Goal: Find specific page/section: Find specific page/section

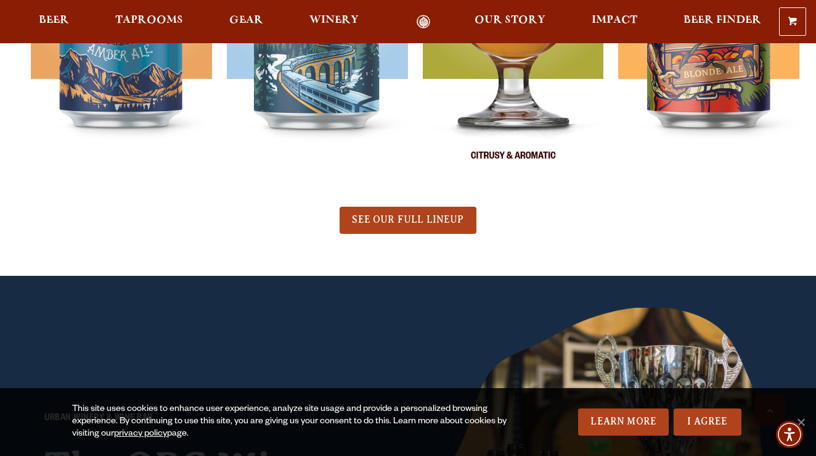
scroll to position [686, 0]
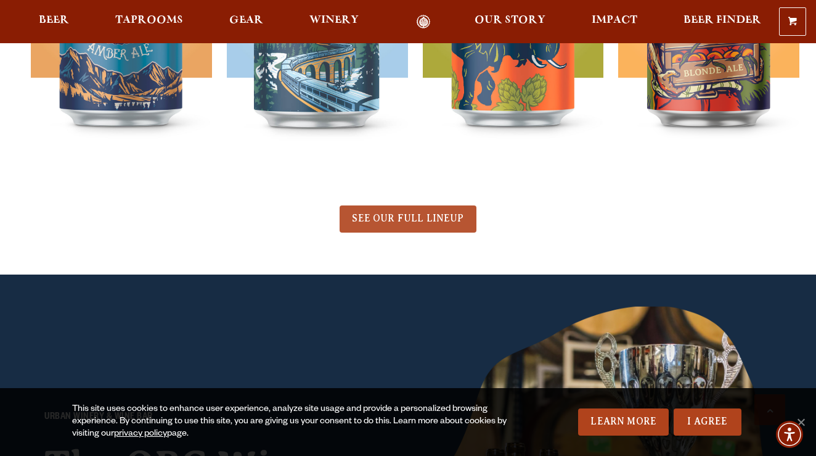
click at [420, 207] on link "SEE OUR FULL LINEUP" at bounding box center [408, 218] width 136 height 27
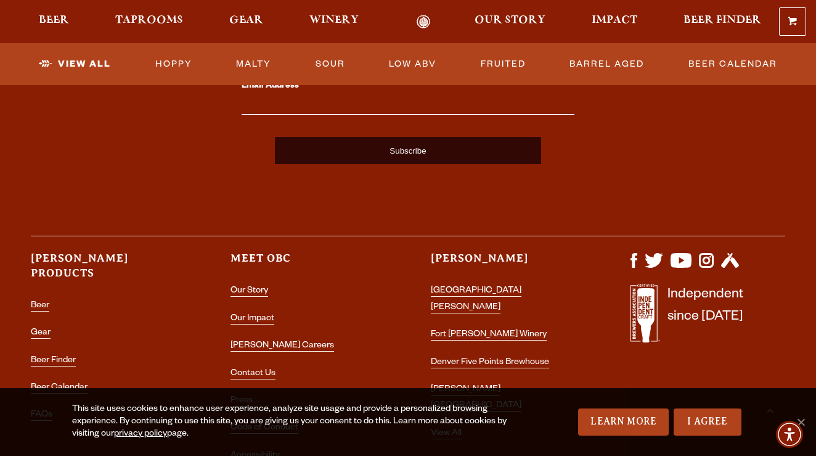
scroll to position [3133, 0]
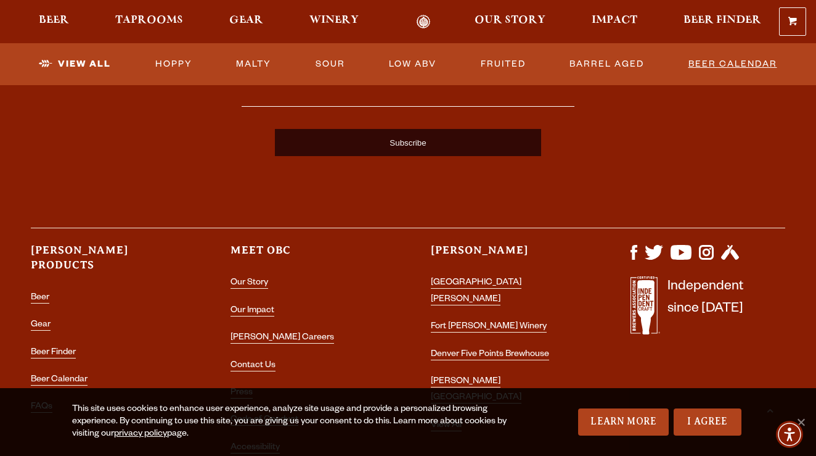
click at [716, 65] on link "Beer Calendar" at bounding box center [733, 64] width 99 height 28
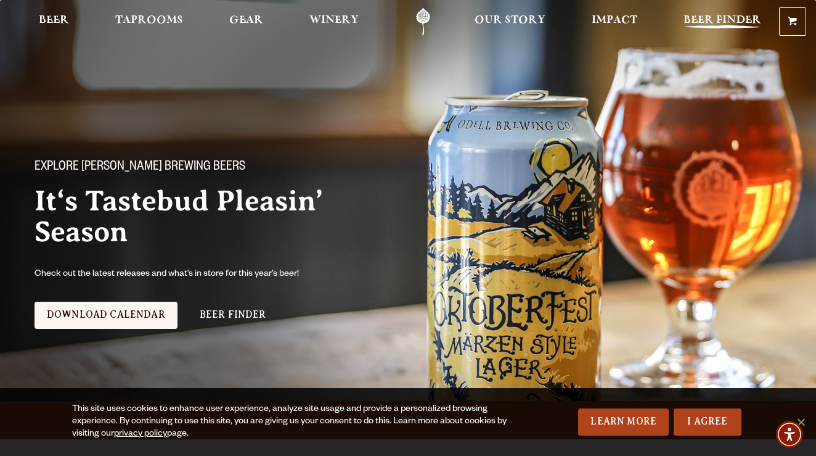
click at [726, 18] on span "Beer Finder" at bounding box center [723, 20] width 78 height 10
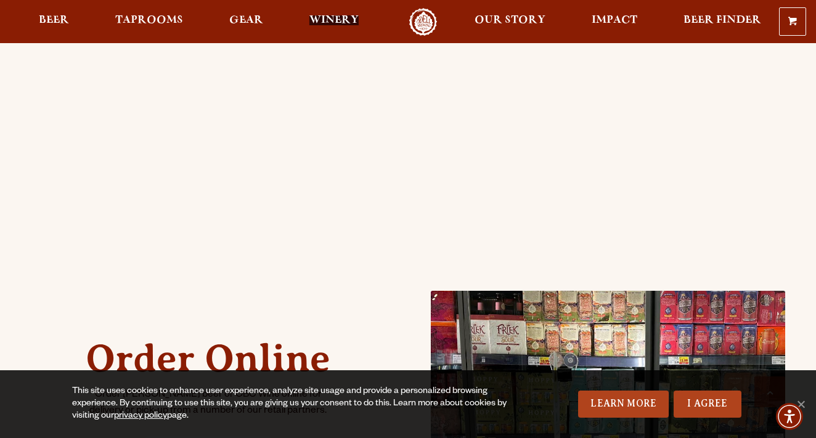
scroll to position [308, 0]
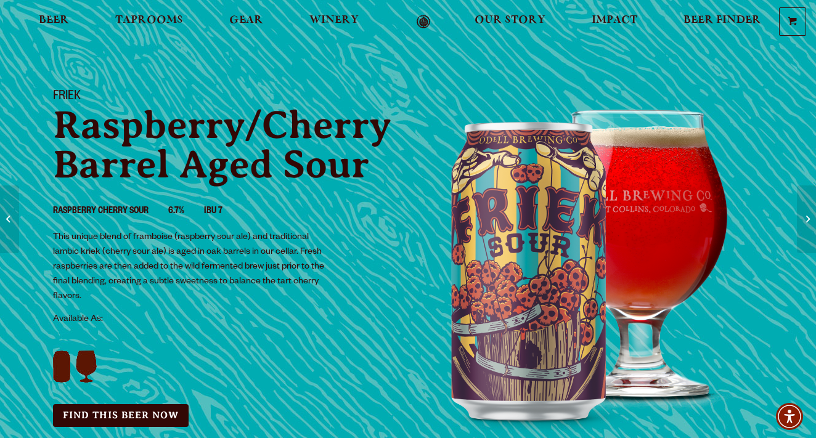
scroll to position [42, 0]
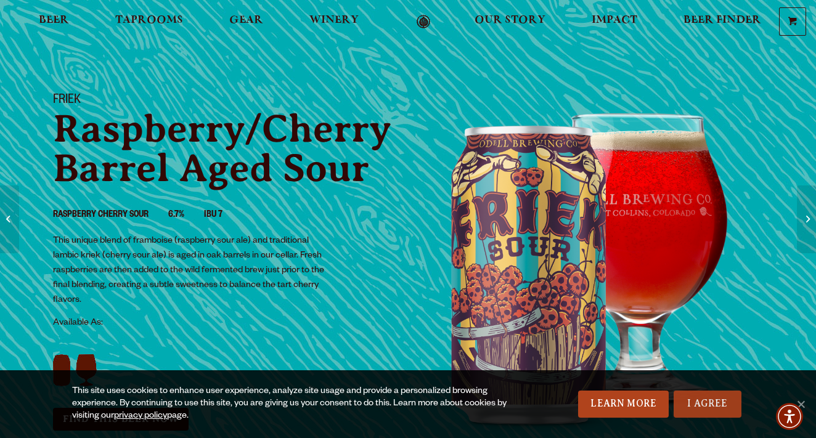
click at [719, 404] on link "I Agree" at bounding box center [708, 404] width 68 height 27
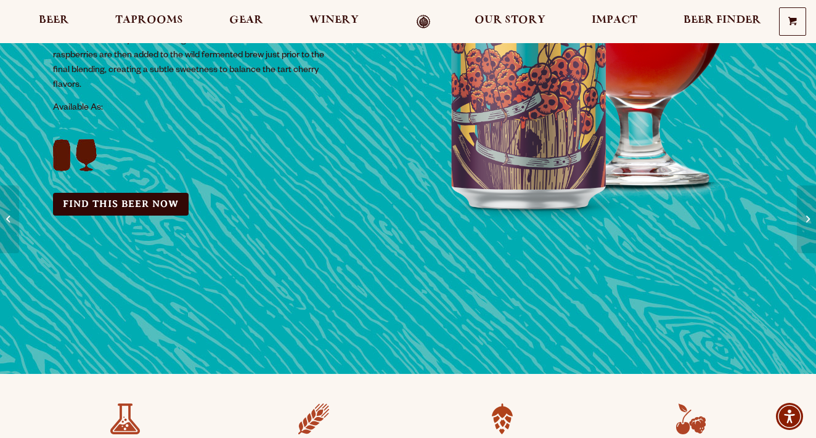
scroll to position [255, 0]
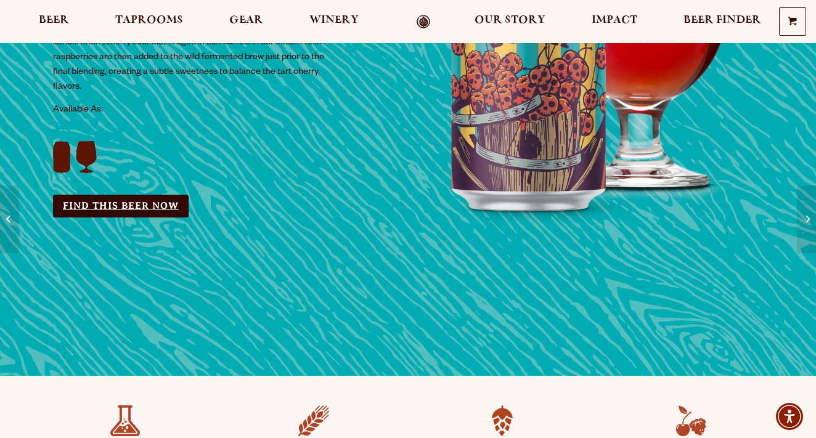
click at [144, 204] on link "Find this Beer Now" at bounding box center [121, 206] width 136 height 23
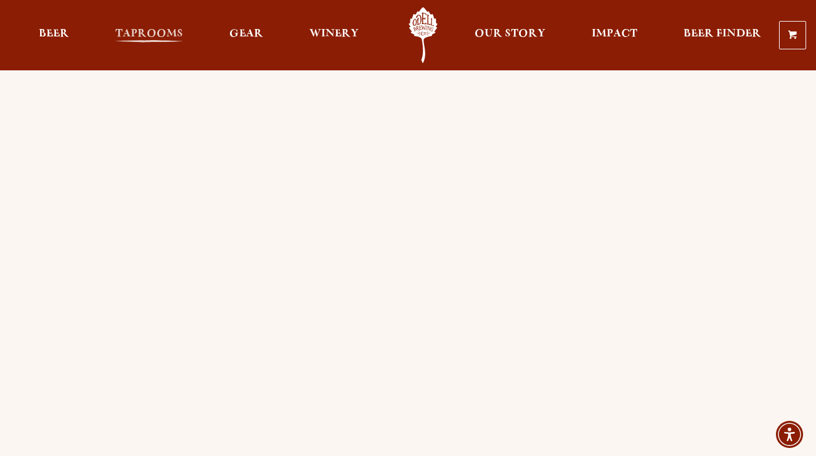
click at [149, 23] on link "Taprooms" at bounding box center [149, 34] width 84 height 55
